Goal: Task Accomplishment & Management: Manage account settings

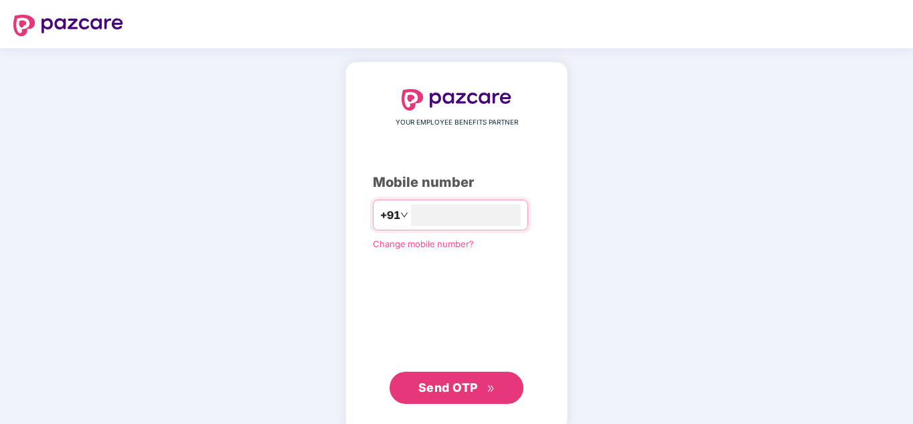
type input "**********"
click at [450, 375] on button "Send OTP" at bounding box center [457, 387] width 134 height 32
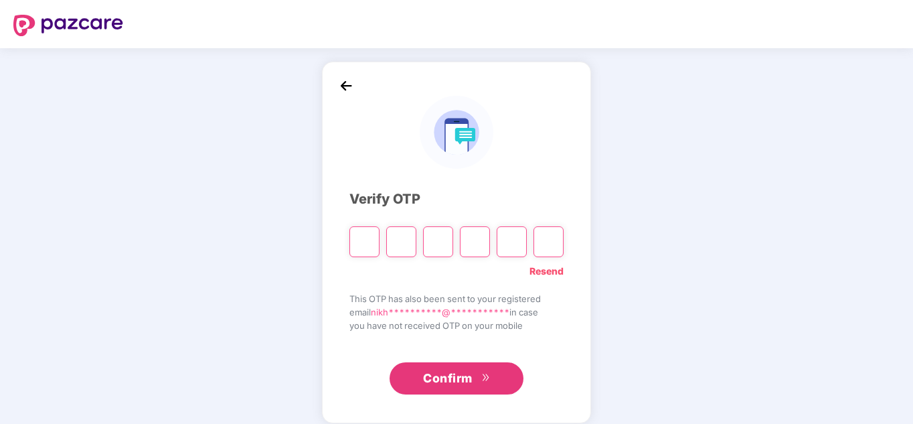
click at [363, 236] on input "Please enter verification code. Digit 1" at bounding box center [364, 241] width 30 height 31
type input "*"
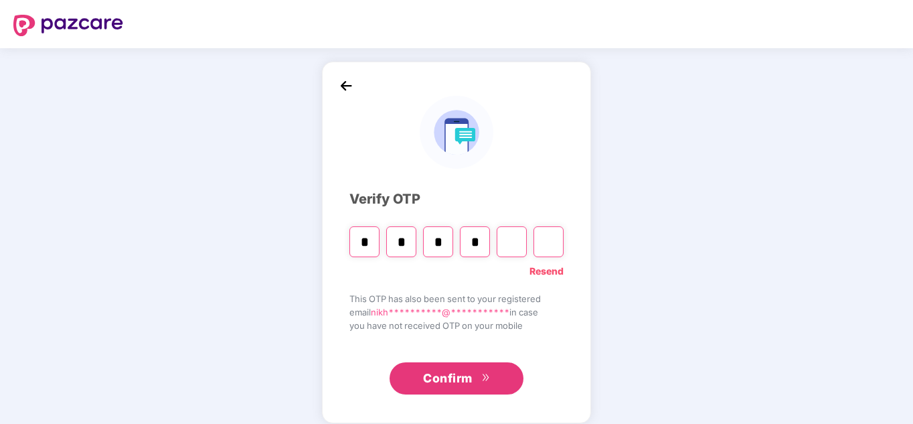
type input "*"
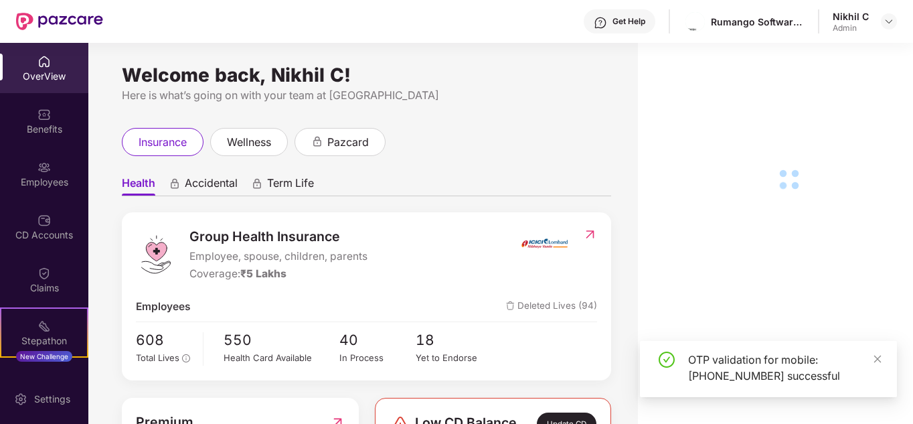
click at [45, 164] on img at bounding box center [43, 167] width 13 height 13
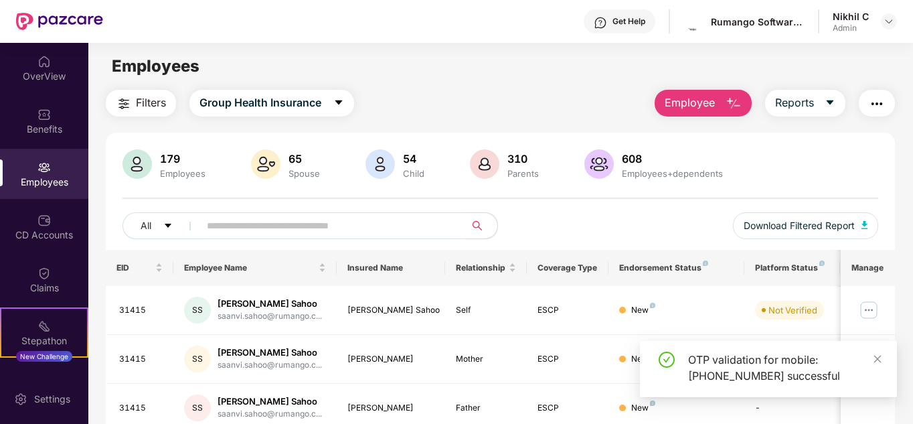
click at [322, 226] on input "text" at bounding box center [327, 226] width 240 height 20
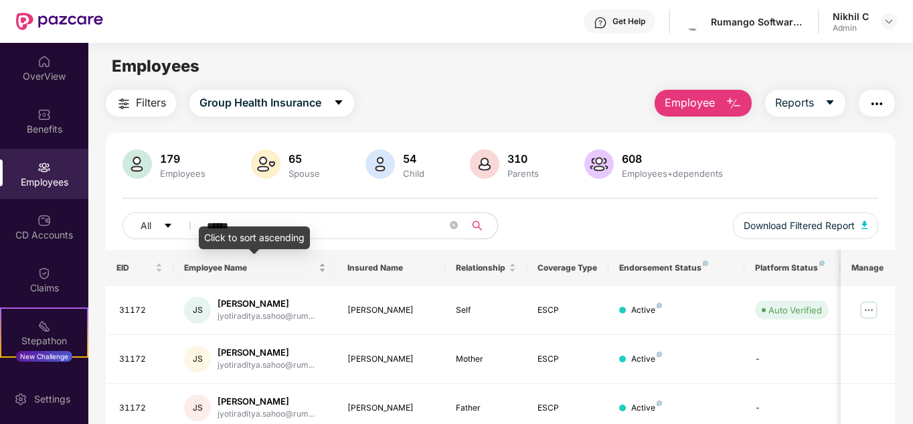
scroll to position [57, 0]
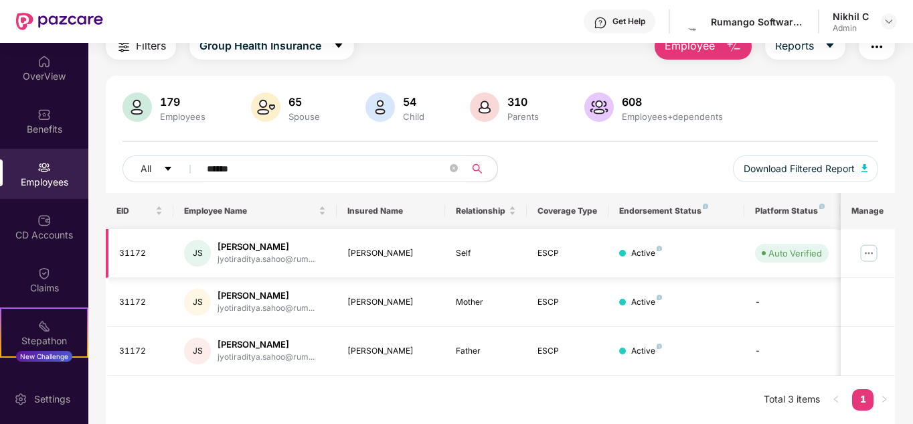
type input "******"
click at [866, 257] on img at bounding box center [868, 252] width 21 height 21
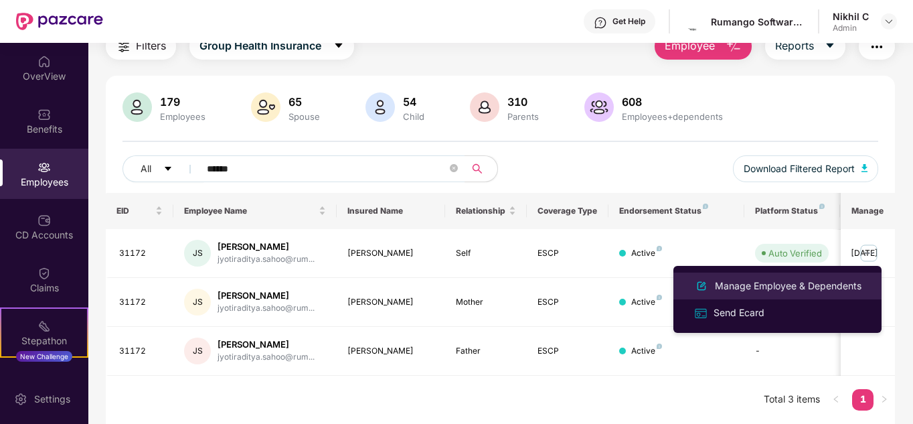
click at [785, 281] on div "Manage Employee & Dependents" at bounding box center [788, 285] width 152 height 15
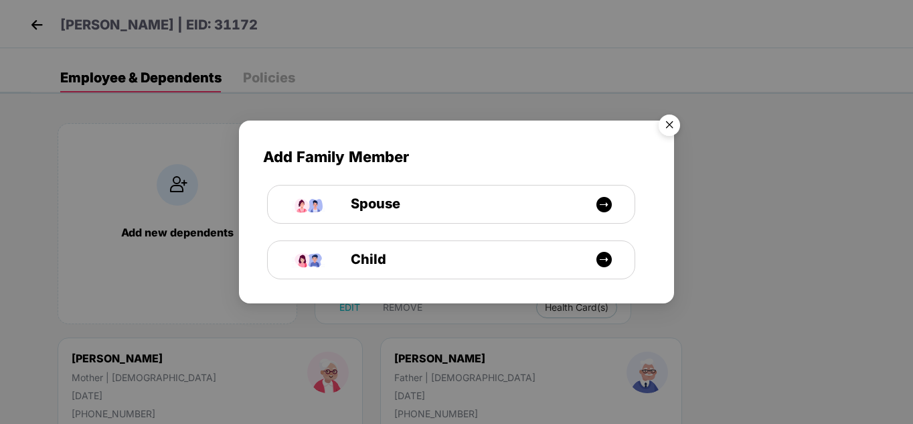
click at [668, 124] on img "Close" at bounding box center [669, 126] width 37 height 37
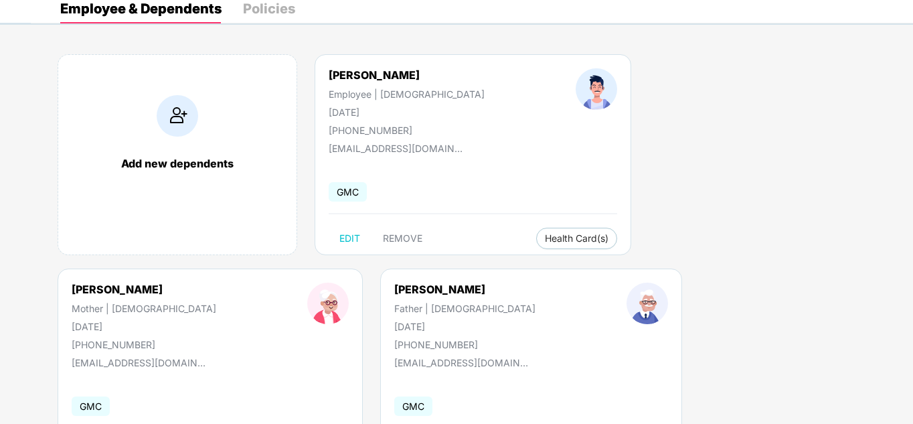
scroll to position [70, 0]
click at [403, 238] on span "REMOVE" at bounding box center [402, 237] width 39 height 11
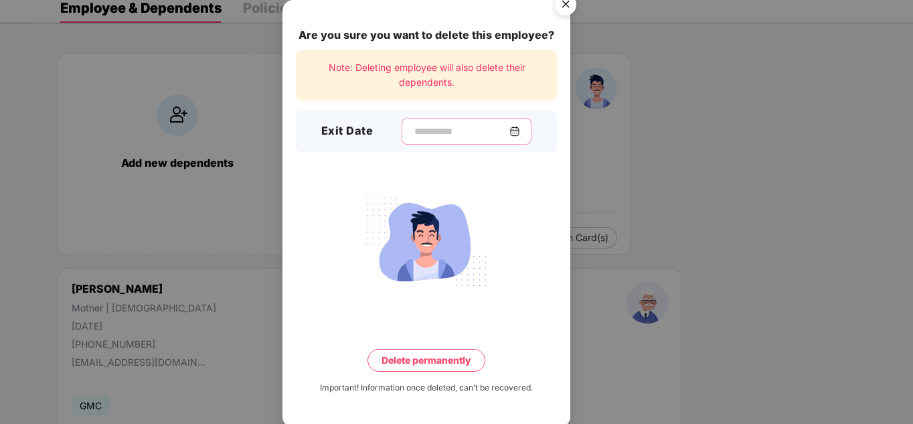
click at [416, 127] on input at bounding box center [461, 131] width 96 height 14
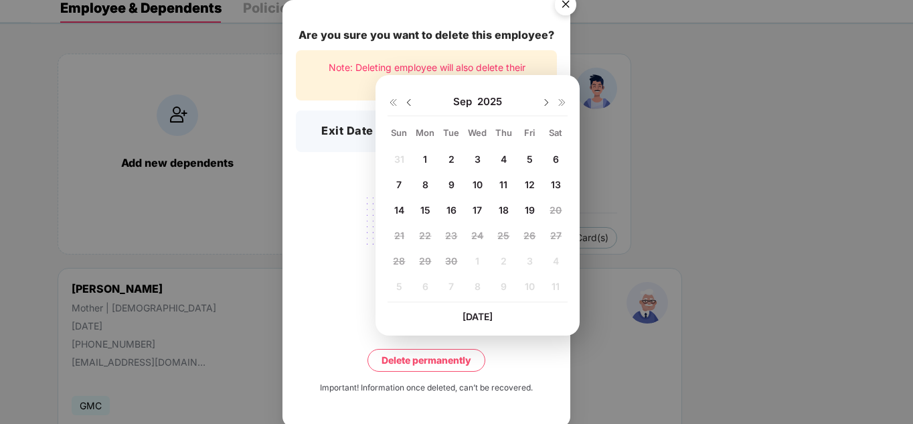
click at [536, 215] on div "19" at bounding box center [529, 209] width 20 height 20
type input "**********"
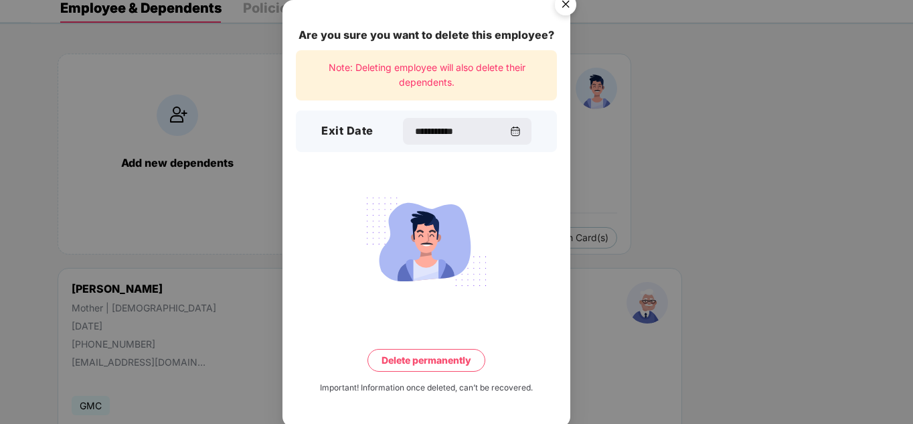
click at [398, 358] on button "Delete permanently" at bounding box center [426, 360] width 118 height 23
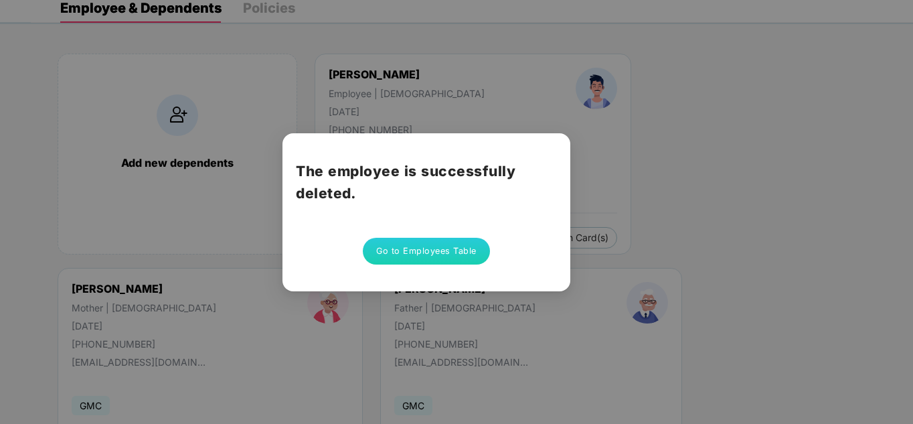
click at [438, 248] on button "Go to Employees Table" at bounding box center [426, 251] width 127 height 27
